Goal: Information Seeking & Learning: Learn about a topic

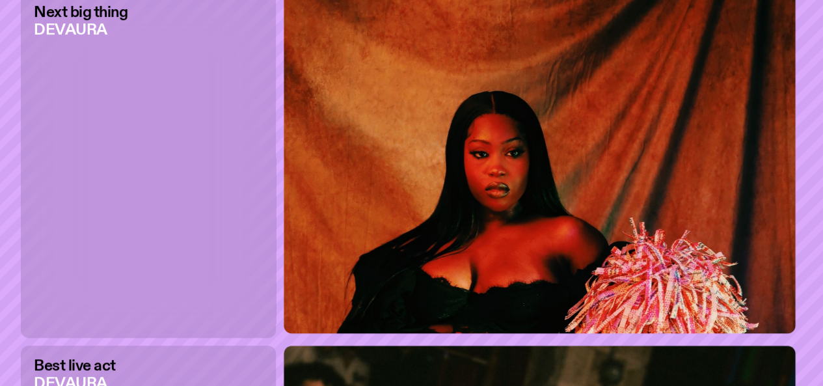
scroll to position [2699, 0]
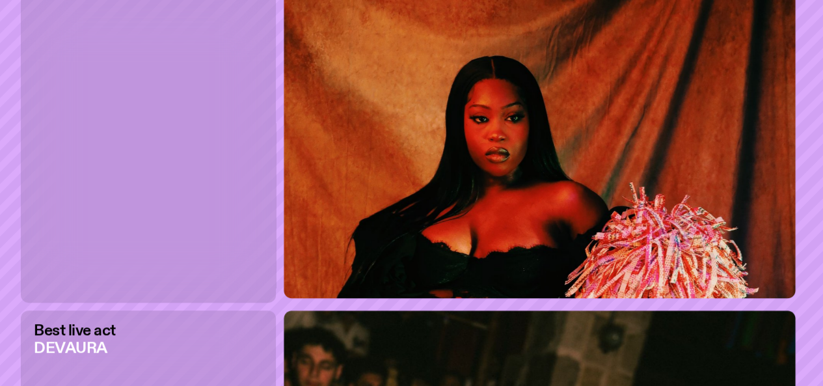
click at [81, 341] on h3 "DEVAURA" at bounding box center [75, 348] width 82 height 15
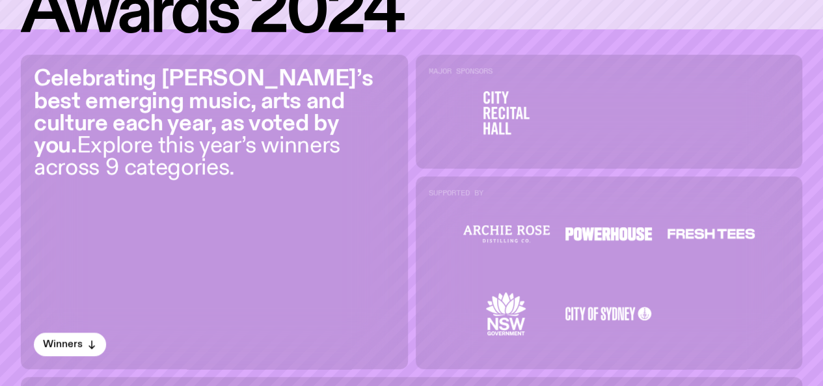
scroll to position [388, 0]
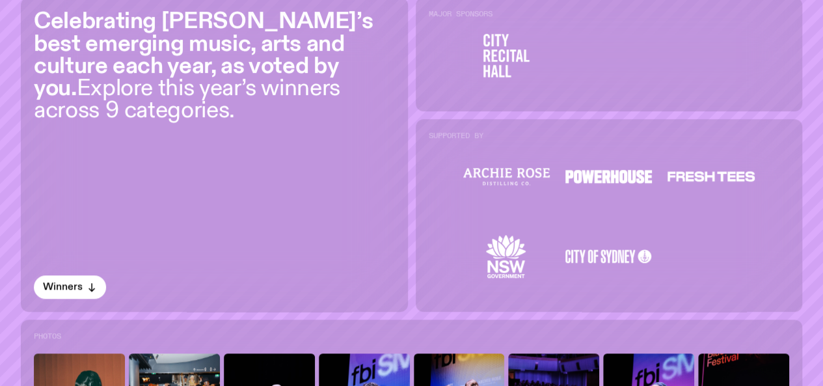
drag, startPoint x: 494, startPoint y: 323, endPoint x: 187, endPoint y: 161, distance: 346.6
click at [187, 161] on div "Celebrating Sydney’s best emerging music, arts and culture each year, as voted …" at bounding box center [214, 154] width 387 height 314
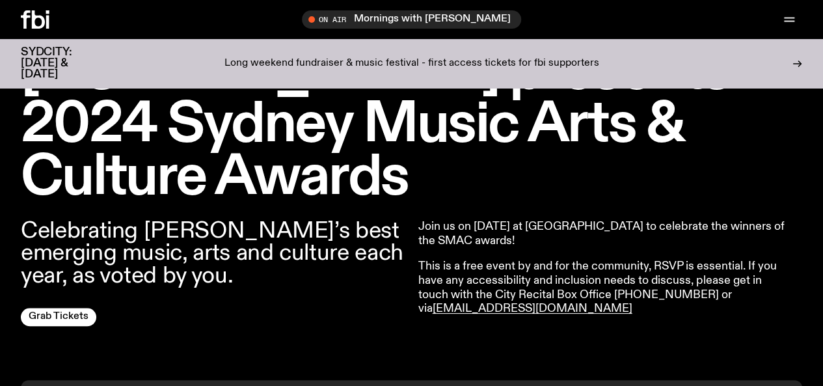
scroll to position [405, 0]
